Goal: Information Seeking & Learning: Understand process/instructions

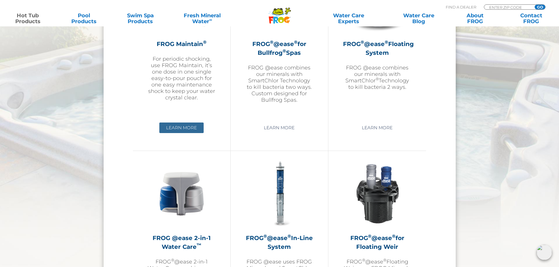
scroll to position [733, 0]
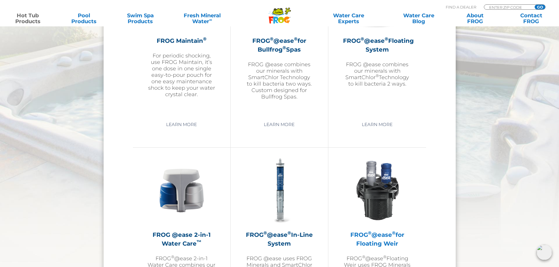
click at [377, 196] on img at bounding box center [377, 191] width 68 height 68
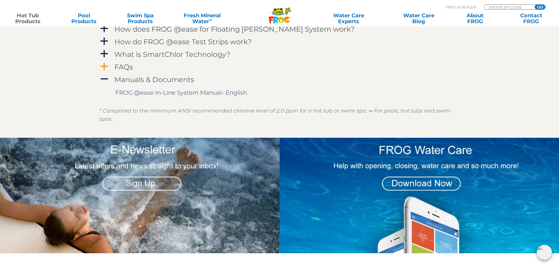
scroll to position [674, 0]
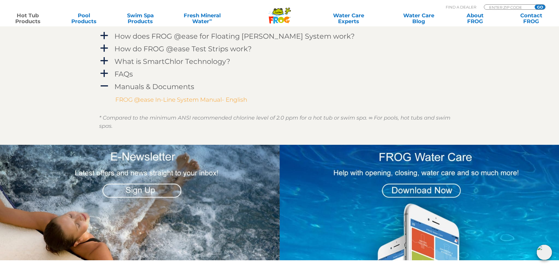
click at [147, 100] on link "FROG @ease In-Line System Manual- English" at bounding box center [181, 99] width 132 height 7
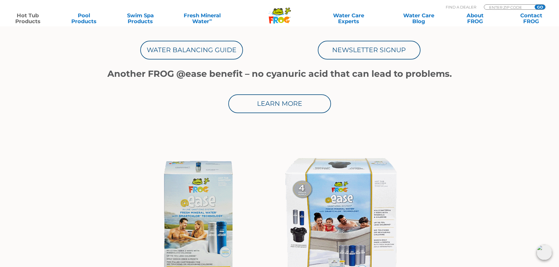
scroll to position [0, 0]
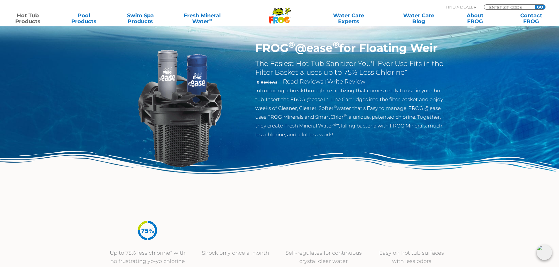
drag, startPoint x: 267, startPoint y: 112, endPoint x: 270, endPoint y: -35, distance: 147.2
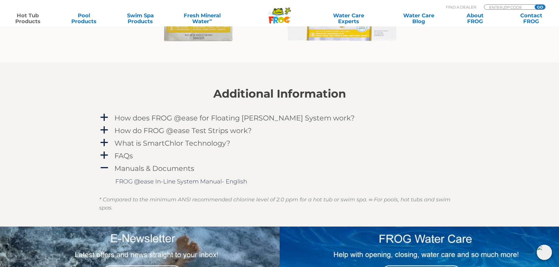
scroll to position [645, 0]
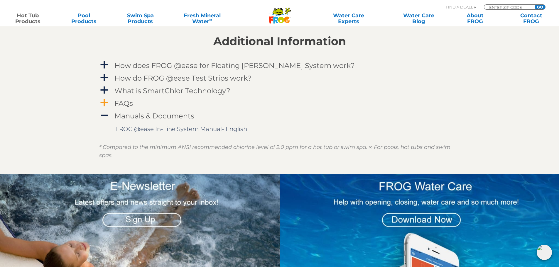
click at [202, 103] on div "FAQs" at bounding box center [266, 103] width 307 height 11
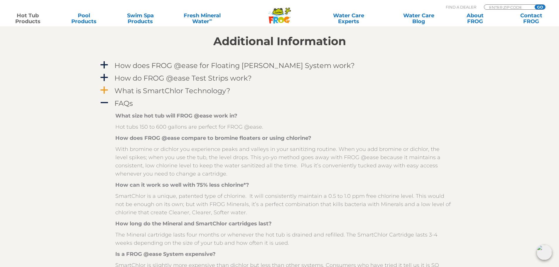
click at [201, 88] on h4 "What is SmartChlor Technology?" at bounding box center [172, 91] width 116 height 8
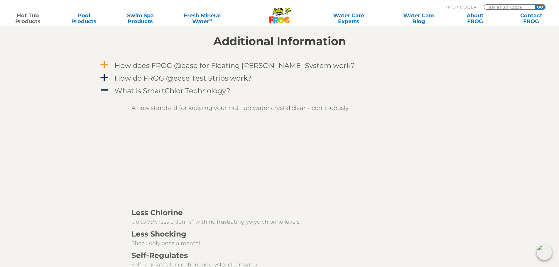
click at [196, 68] on h4 "How does FROG @ease for Floating Weir System work?" at bounding box center [234, 66] width 240 height 8
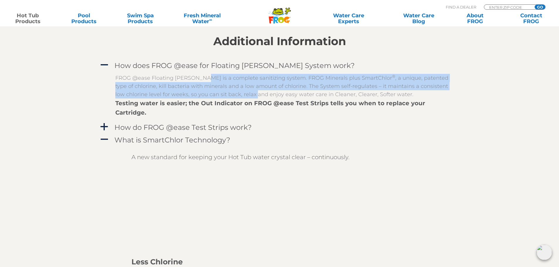
drag, startPoint x: 198, startPoint y: 80, endPoint x: 198, endPoint y: 95, distance: 15.0
click at [198, 95] on p "FROG @ease Floating Weir is a complete sanitizing system. FROG Minerals plus Sm…" at bounding box center [283, 86] width 337 height 25
click at [179, 123] on h4 "How do FROG @ease Test Strips work?" at bounding box center [182, 127] width 137 height 8
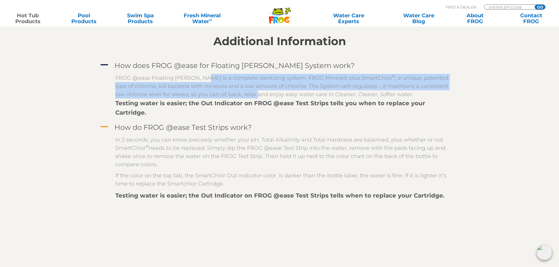
click at [179, 123] on h4 "How do FROG @ease Test Strips work?" at bounding box center [182, 127] width 137 height 8
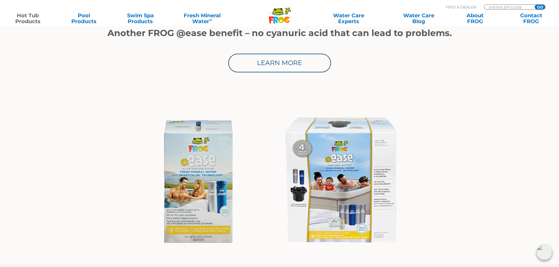
drag, startPoint x: 205, startPoint y: 98, endPoint x: 235, endPoint y: -11, distance: 113.3
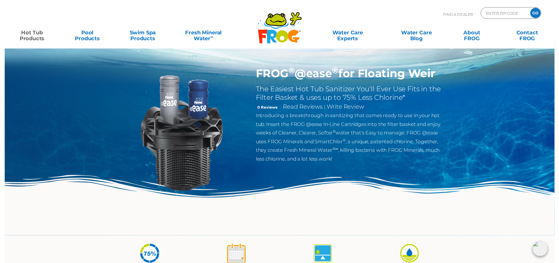
scroll to position [0, 0]
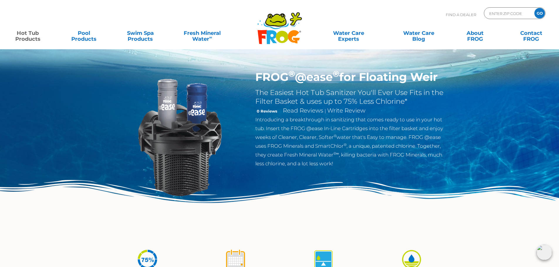
click at [428, 76] on h1 "FROG ® @ease ® for Floating Weir" at bounding box center [350, 76] width 191 height 13
click at [457, 12] on p "Find A Dealer" at bounding box center [460, 14] width 30 height 15
click at [458, 15] on p "Find A Dealer" at bounding box center [460, 14] width 30 height 15
click at [502, 14] on input "Zip Code Form" at bounding box center [508, 13] width 40 height 9
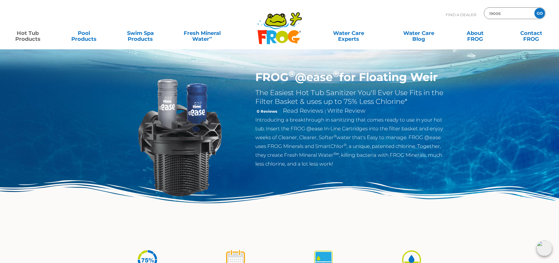
type input "19006"
click at [534, 8] on input "GO" at bounding box center [539, 13] width 11 height 11
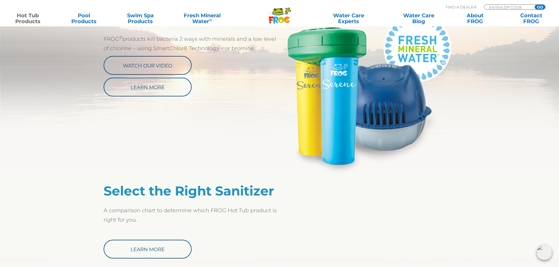
scroll to position [323, 0]
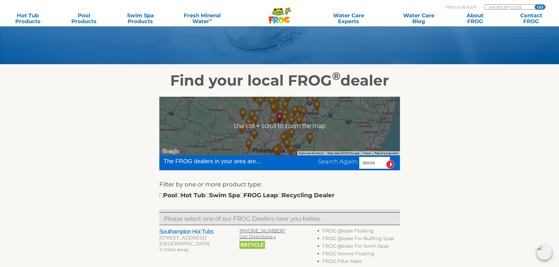
scroll to position [117, 0]
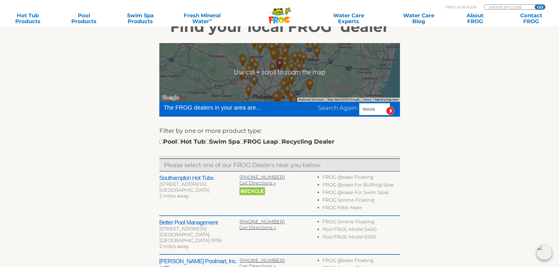
click at [192, 141] on div "Pool Hot Tub Swim Spa FROG Leap Recycling Dealer" at bounding box center [246, 141] width 175 height 9
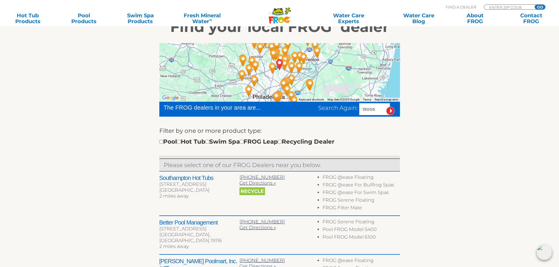
click at [184, 144] on div "Pool Hot Tub Swim Spa FROG Leap Recycling Dealer" at bounding box center [246, 141] width 175 height 9
click at [181, 142] on input "checkbox" at bounding box center [179, 142] width 4 height 4
checkbox input "true"
click at [194, 177] on h2 "Southampton Hot Tubs" at bounding box center [199, 177] width 80 height 7
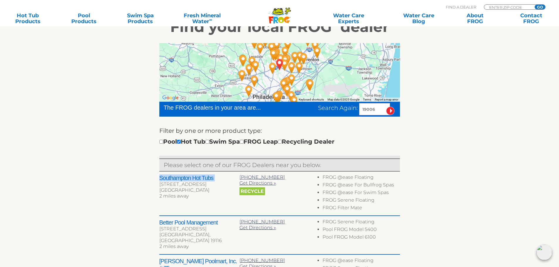
click at [194, 177] on h2 "Southampton Hot Tubs" at bounding box center [199, 177] width 80 height 7
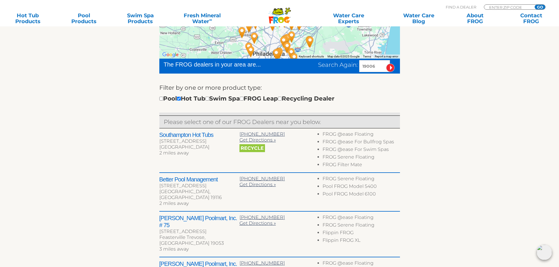
click at [180, 135] on h2 "Southampton Hot Tubs" at bounding box center [199, 134] width 80 height 7
copy div "Southampton Hot Tubs"
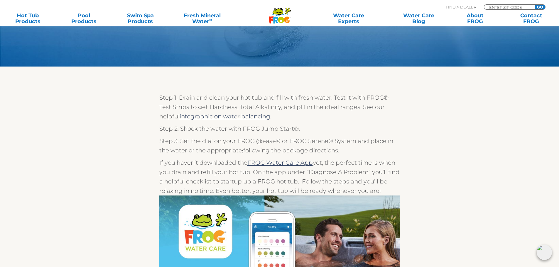
drag, startPoint x: 190, startPoint y: 150, endPoint x: 190, endPoint y: 165, distance: 15.0
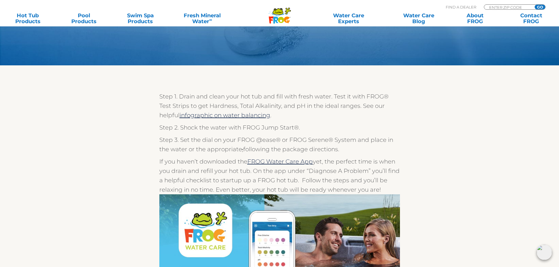
drag, startPoint x: 211, startPoint y: 117, endPoint x: 207, endPoint y: 122, distance: 6.1
drag, startPoint x: 207, startPoint y: 122, endPoint x: 199, endPoint y: 115, distance: 10.6
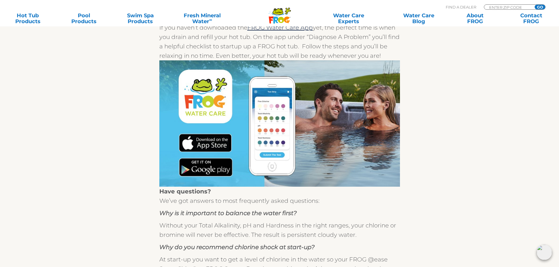
scroll to position [292, 0]
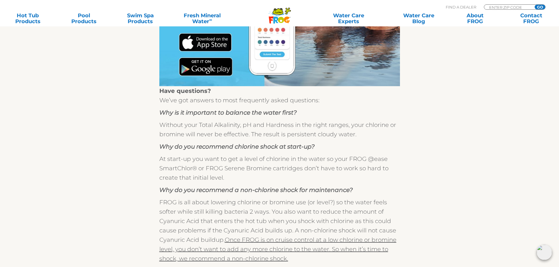
click at [216, 158] on p "At start-up you want to get a level of chlorine in the water so your FROG @ease…" at bounding box center [279, 168] width 240 height 28
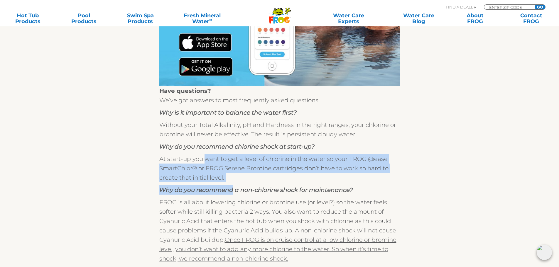
drag, startPoint x: 216, startPoint y: 158, endPoint x: 215, endPoint y: 195, distance: 37.0
click at [215, 195] on div "Have questions? We’ve got answers to most frequently asked questions: Why is it…" at bounding box center [279, 205] width 240 height 239
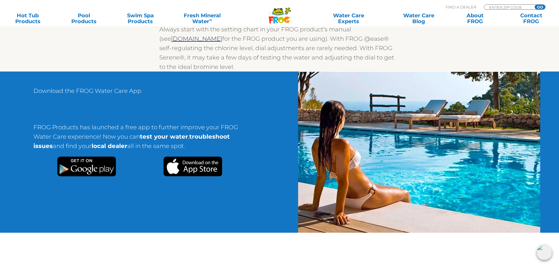
scroll to position [556, 0]
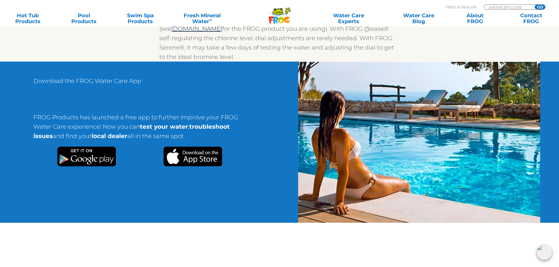
click at [74, 161] on img at bounding box center [86, 157] width 59 height 20
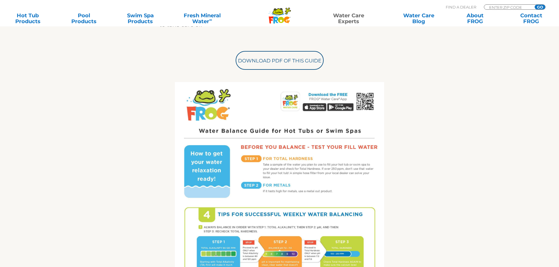
scroll to position [147, 0]
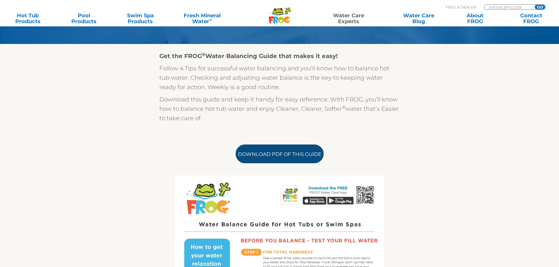
click at [285, 150] on link "Download PDF of this Guide" at bounding box center [279, 154] width 88 height 19
